Goal: Book appointment/travel/reservation

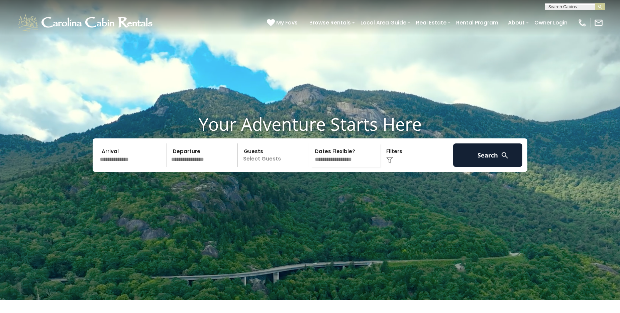
scroll to position [11, 0]
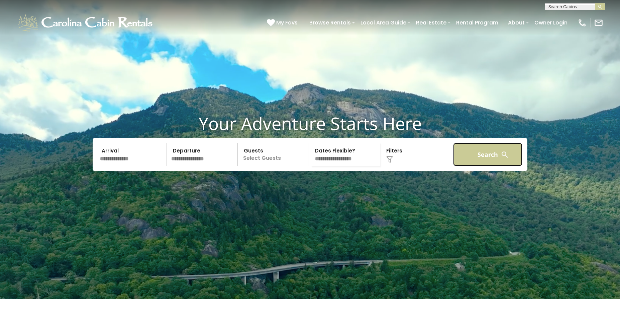
click at [487, 166] on button "Search" at bounding box center [487, 154] width 69 height 23
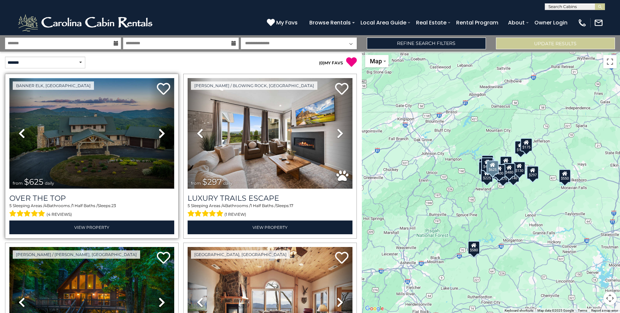
click at [108, 152] on img at bounding box center [91, 133] width 165 height 110
